Goal: Information Seeking & Learning: Learn about a topic

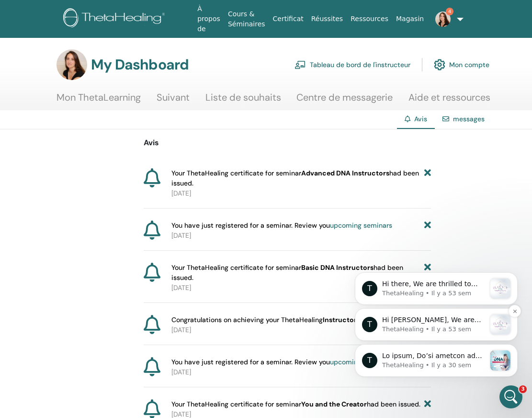
click at [456, 319] on p "Hi Krystel, We are thrilled to announce our upcoming LIVE Webinar with Vianna, …" at bounding box center [433, 320] width 103 height 10
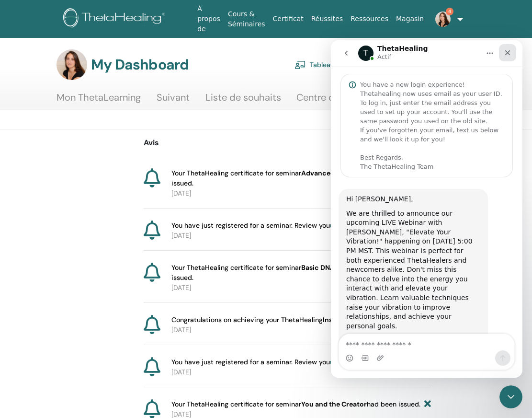
click at [507, 55] on icon "Fermer" at bounding box center [508, 53] width 8 height 8
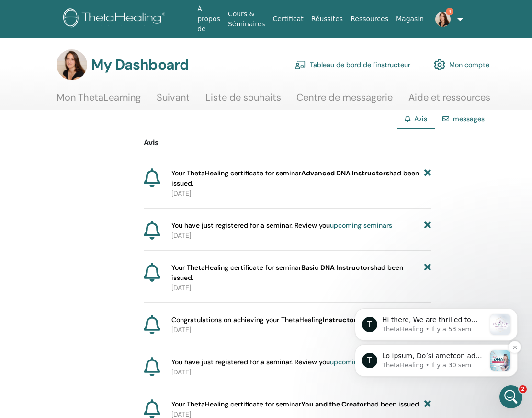
click at [457, 364] on p "ThetaHealing • Il y a 30 sem" at bounding box center [433, 365] width 103 height 9
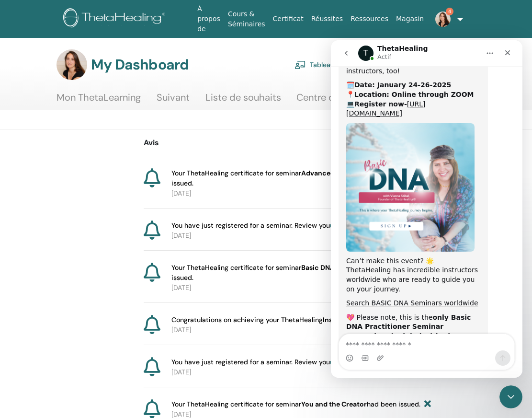
scroll to position [436, 0]
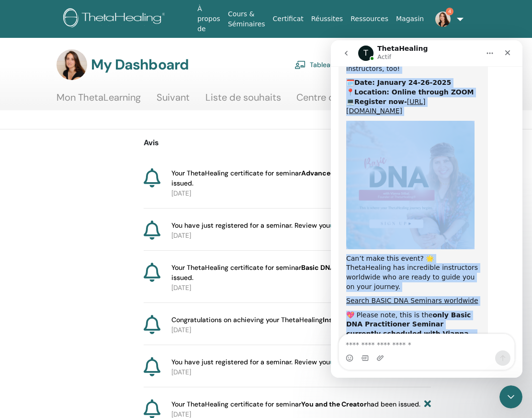
drag, startPoint x: 520, startPoint y: 334, endPoint x: 519, endPoint y: 301, distance: 32.6
click at [519, 301] on div "You have a new login experience! Thetahealing now uses email as your user ID. T…" at bounding box center [427, 221] width 192 height 311
click at [508, 256] on div "Hi there, We’re excited to announce that Vianna Stibal , founder of ThetaHealin…" at bounding box center [427, 68] width 176 height 631
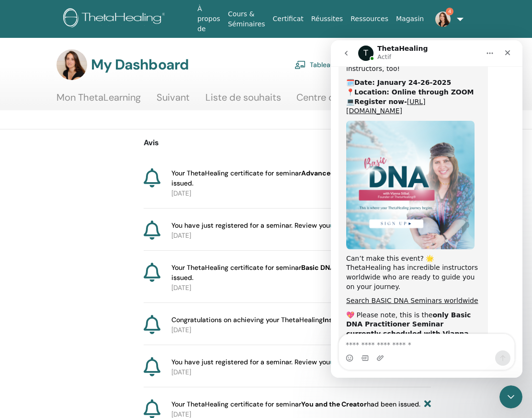
click at [432, 191] on img "ThetaHealing dit…" at bounding box center [410, 185] width 128 height 128
click at [411, 339] on link "Sign Up Now" at bounding box center [412, 347] width 133 height 17
click at [508, 54] on icon "Fermer" at bounding box center [507, 52] width 5 height 5
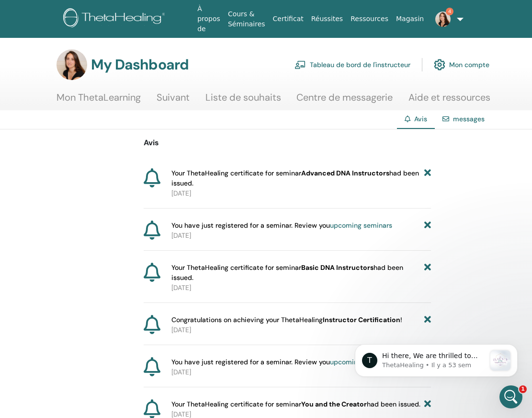
scroll to position [0, 0]
click at [434, 361] on p "ThetaHealing • Il y a 53 sem" at bounding box center [433, 365] width 103 height 9
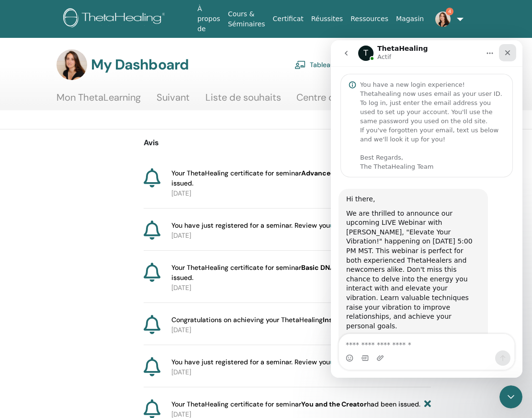
click at [507, 52] on icon "Fermer" at bounding box center [507, 52] width 5 height 5
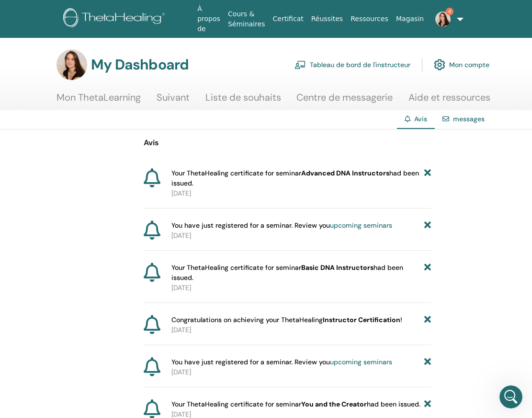
click at [443, 20] on img at bounding box center [442, 18] width 15 height 15
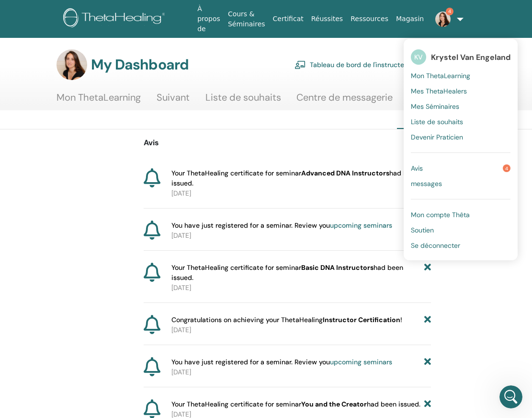
click at [415, 165] on span "Avis" at bounding box center [417, 168] width 12 height 9
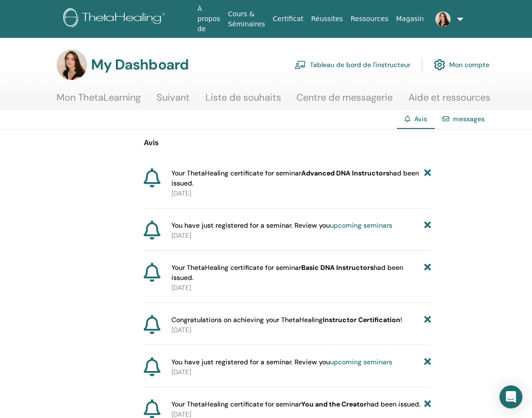
click at [116, 97] on link "Mon ThetaLearning" at bounding box center [98, 100] width 84 height 19
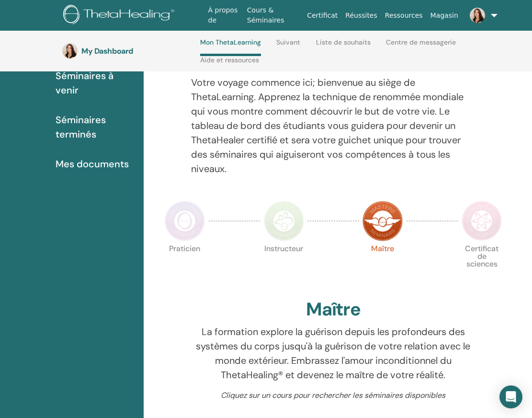
scroll to position [102, 0]
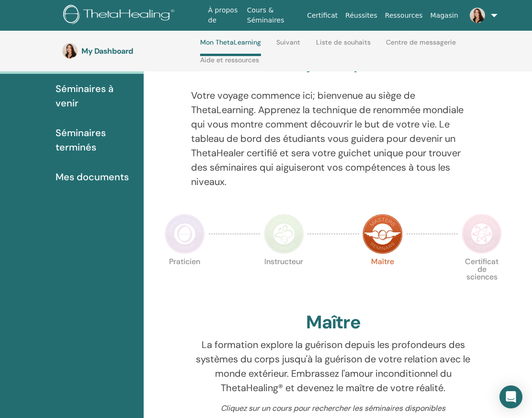
click at [488, 234] on img at bounding box center [482, 234] width 40 height 40
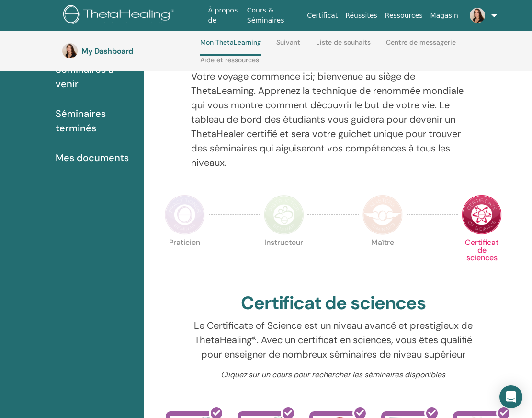
scroll to position [136, 0]
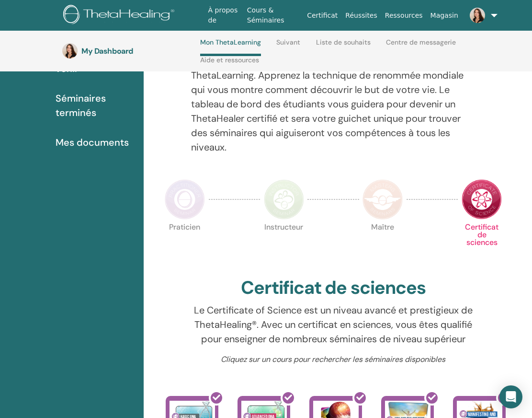
click at [387, 195] on img at bounding box center [382, 199] width 40 height 40
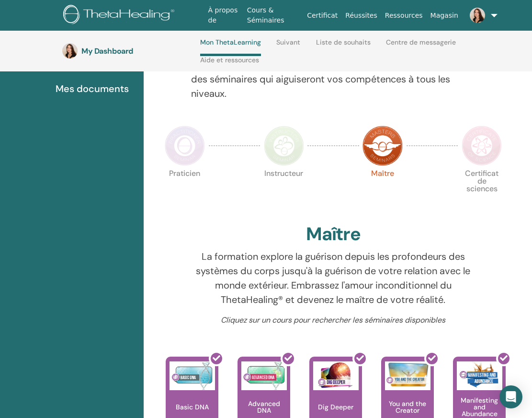
scroll to position [164, 0]
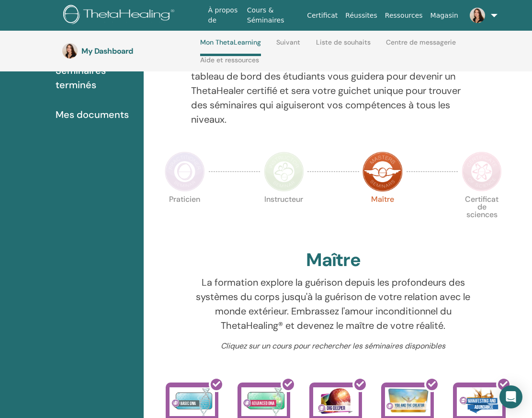
click at [280, 178] on img at bounding box center [284, 171] width 40 height 40
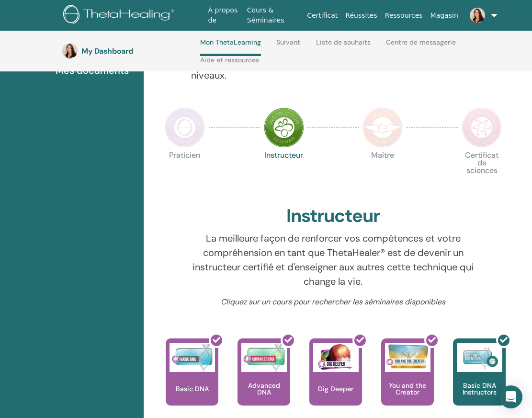
scroll to position [198, 0]
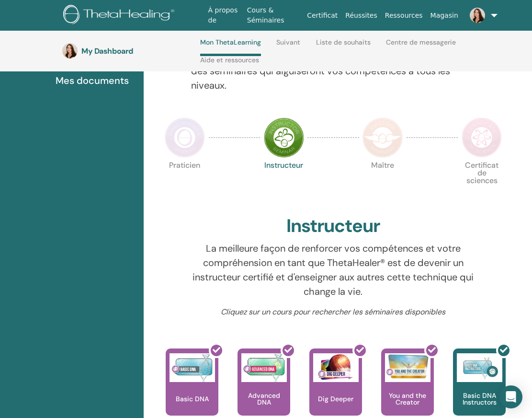
click at [191, 145] on img at bounding box center [185, 137] width 40 height 40
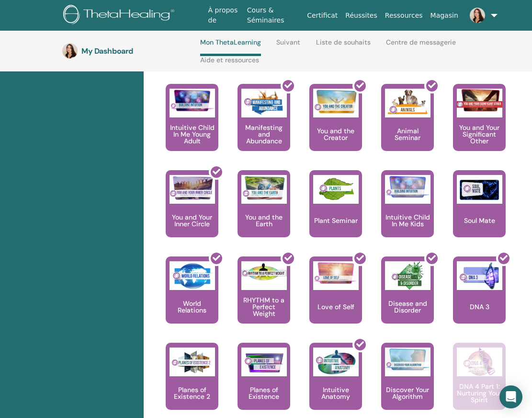
scroll to position [608, 0]
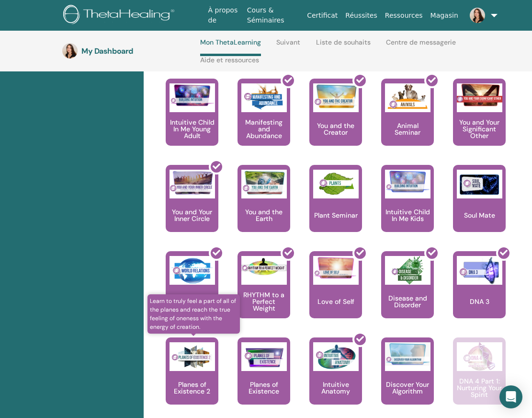
click at [196, 381] on p "Planes of Existence 2" at bounding box center [192, 387] width 53 height 13
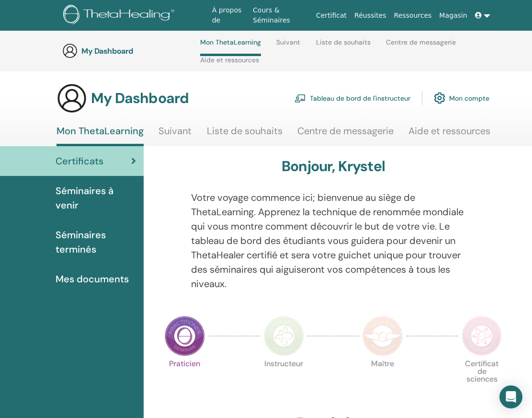
scroll to position [608, 0]
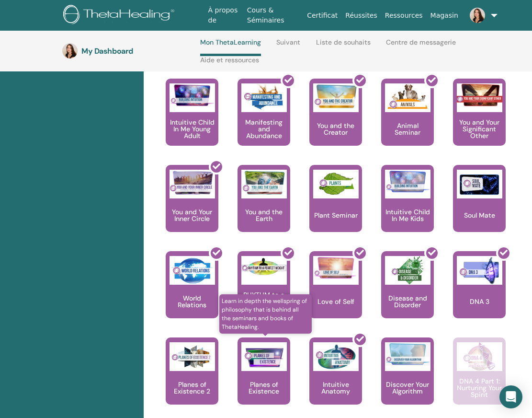
click at [276, 359] on img at bounding box center [263, 356] width 45 height 29
